Goal: Download file/media

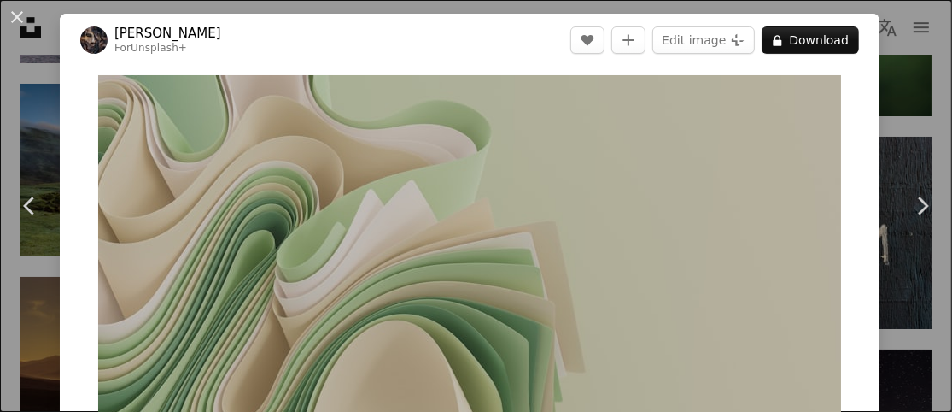
scroll to position [74, 0]
